Goal: Find specific page/section: Find specific page/section

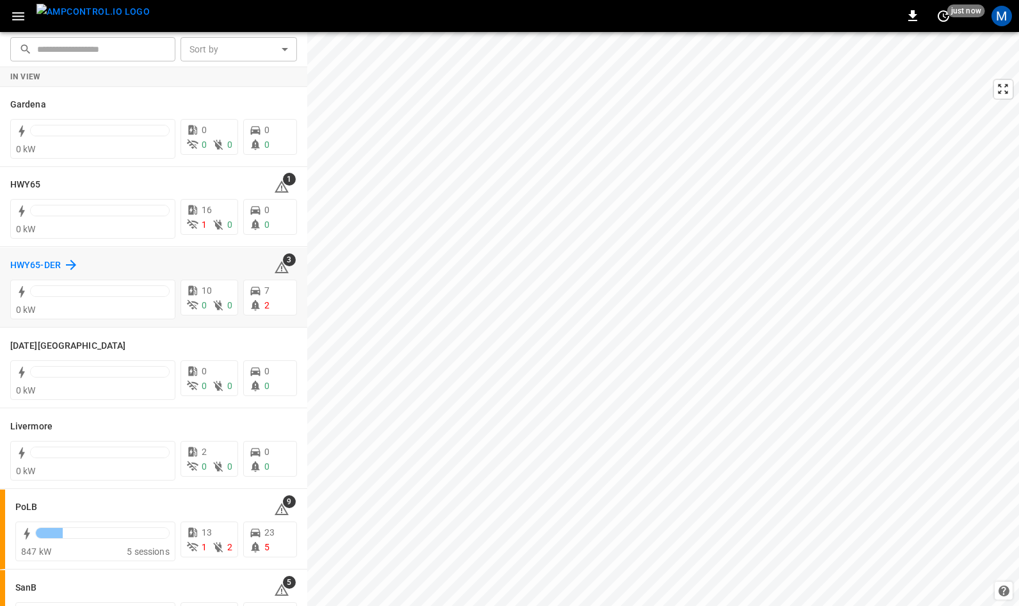
click at [39, 263] on h6 "HWY65-DER" at bounding box center [35, 265] width 51 height 14
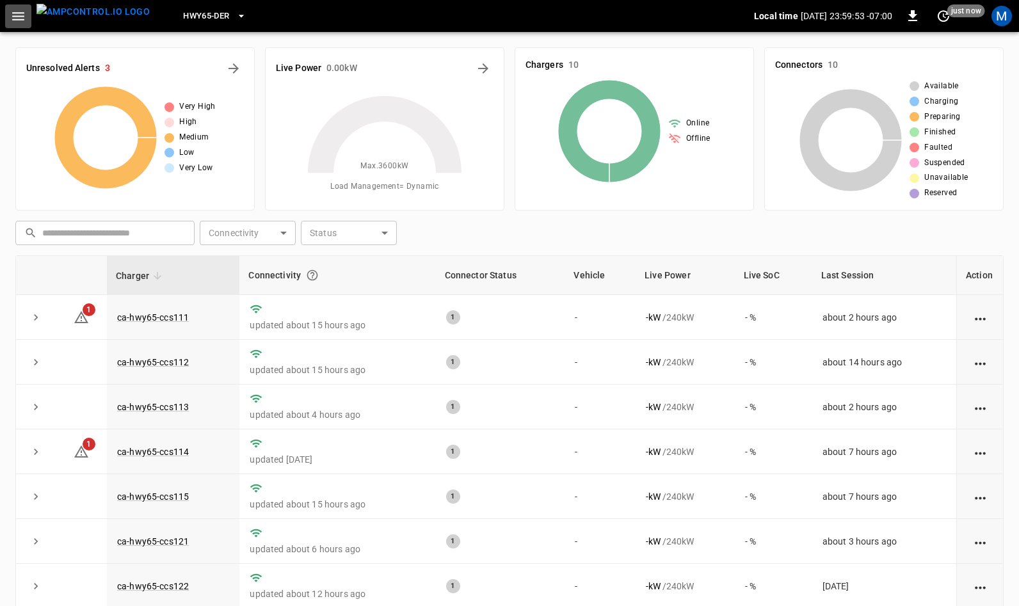
click at [19, 17] on icon "button" at bounding box center [18, 16] width 16 height 16
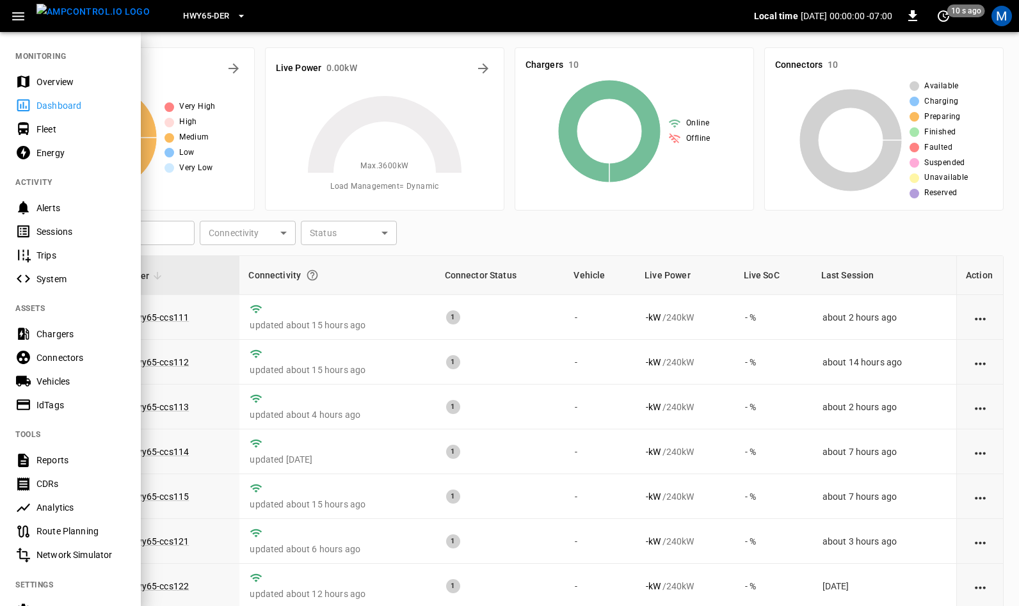
click at [379, 265] on div at bounding box center [509, 303] width 1019 height 606
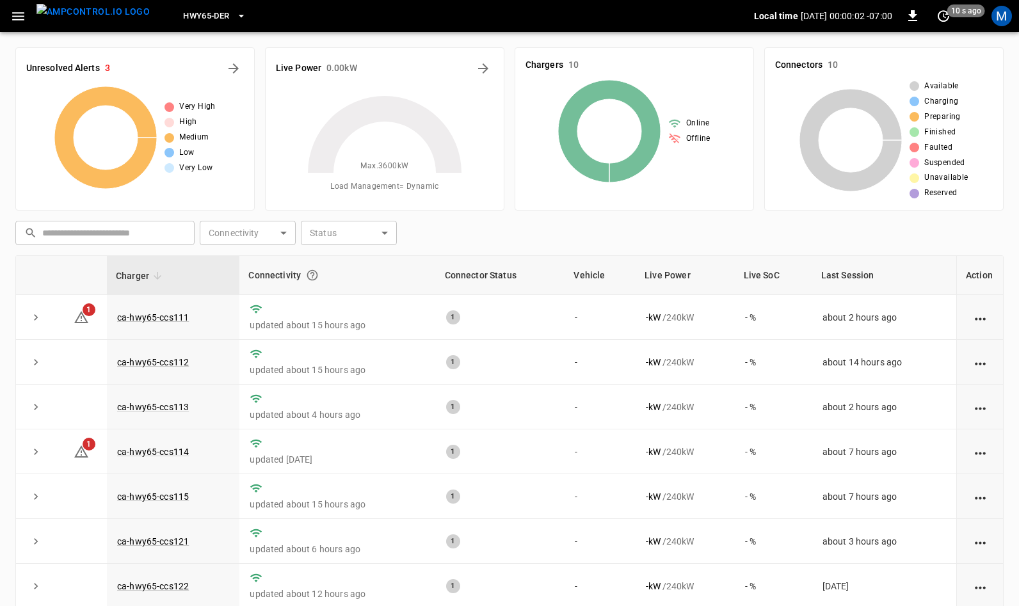
click at [20, 16] on icon "button" at bounding box center [18, 16] width 12 height 8
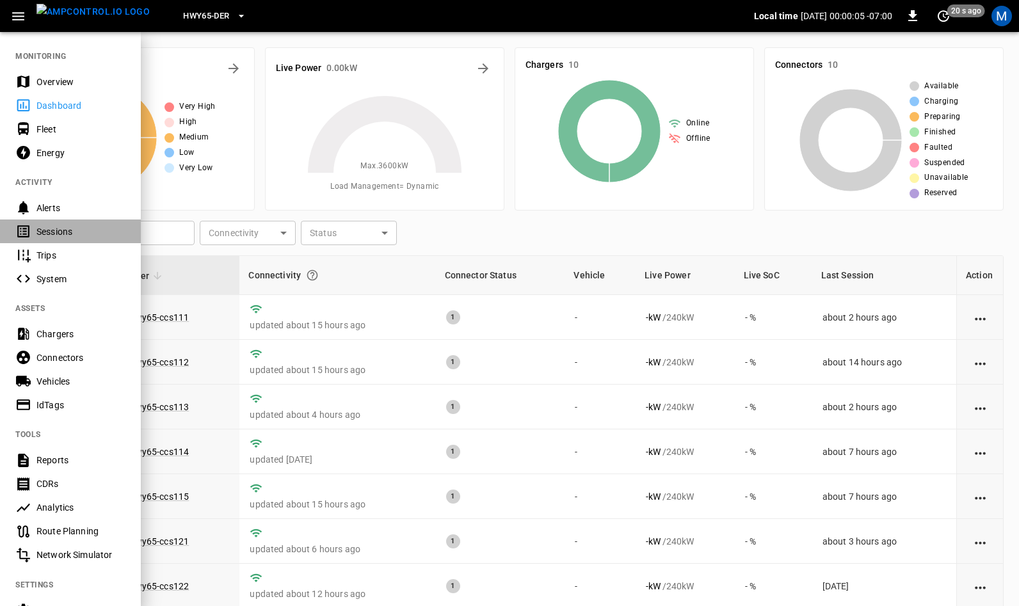
click at [72, 231] on div "Sessions" at bounding box center [80, 231] width 89 height 13
